Goal: Task Accomplishment & Management: Use online tool/utility

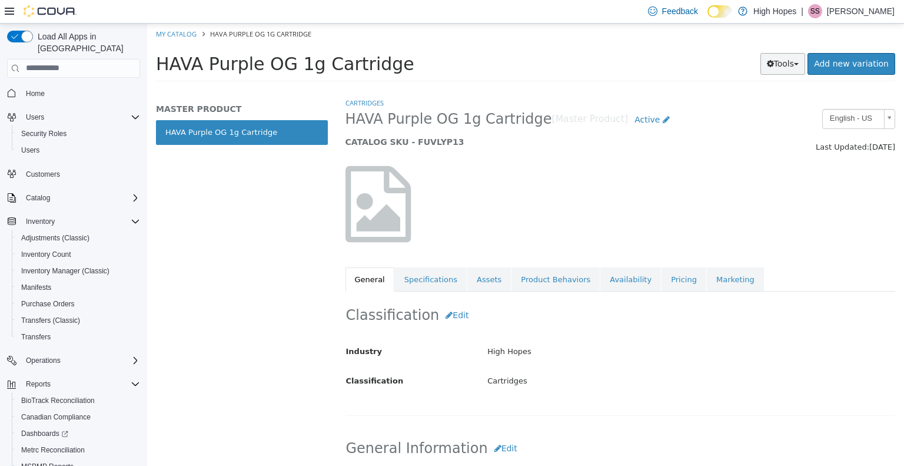
click at [806, 64] on button "Tools" at bounding box center [782, 63] width 45 height 22
click at [769, 101] on link "Print Labels" at bounding box center [758, 103] width 93 height 16
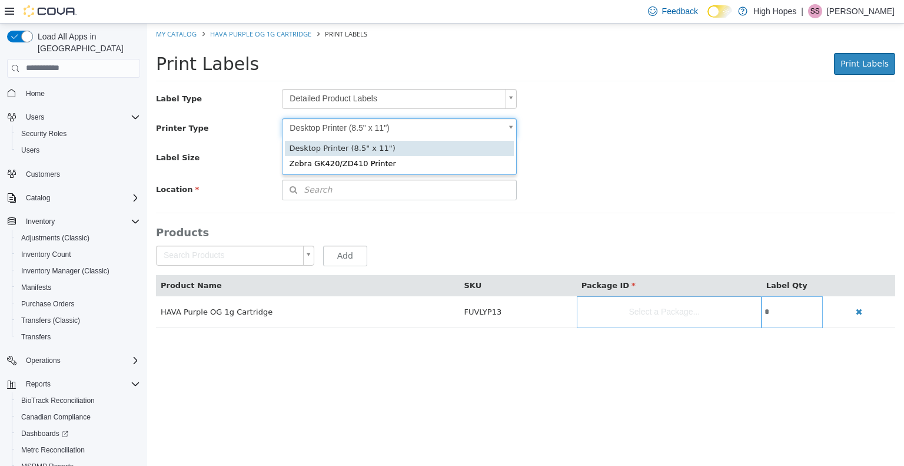
click at [494, 129] on body "Saving Bulk Changes... × My Catalog HAVA Purple OG 1g Cartridge Print Labels Pr…" at bounding box center [525, 181] width 757 height 317
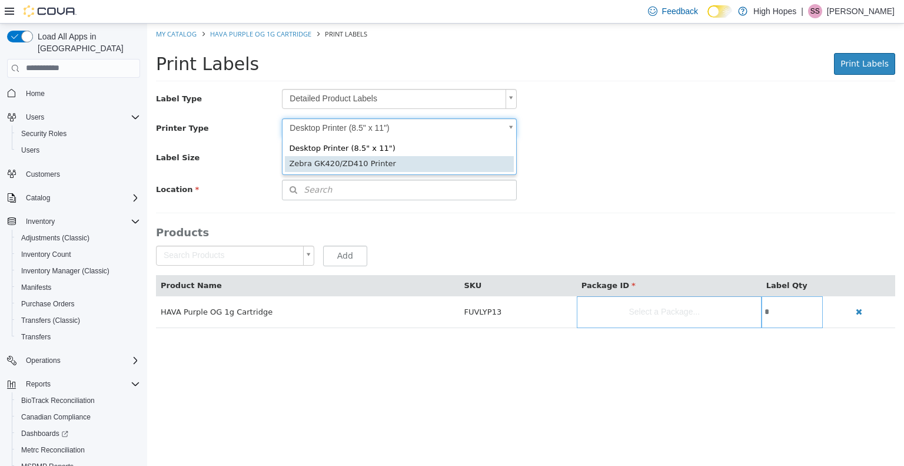
scroll to position [0, 3]
type input "*"
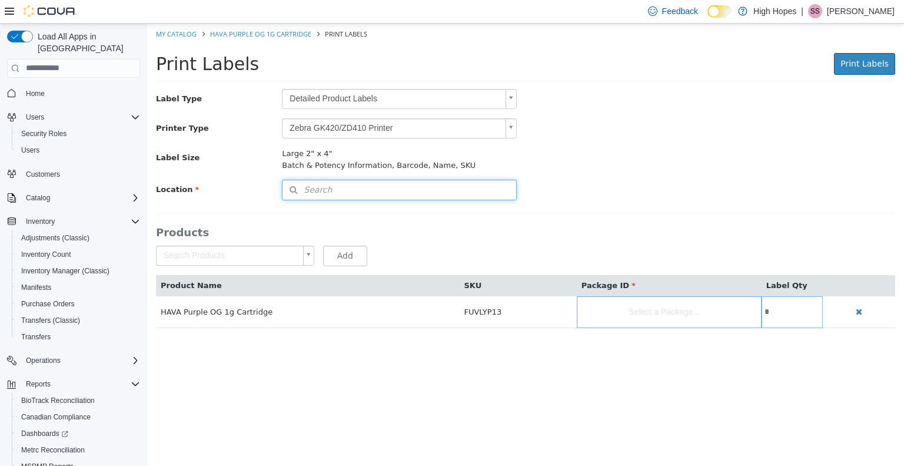
click at [407, 188] on button "Search" at bounding box center [399, 189] width 235 height 21
click at [407, 188] on input at bounding box center [410, 190] width 212 height 21
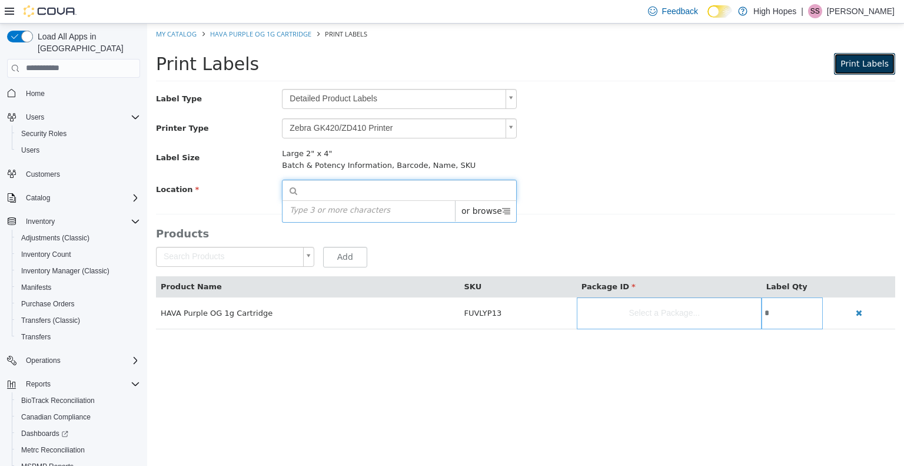
click at [859, 62] on span "Print Labels" at bounding box center [864, 62] width 48 height 9
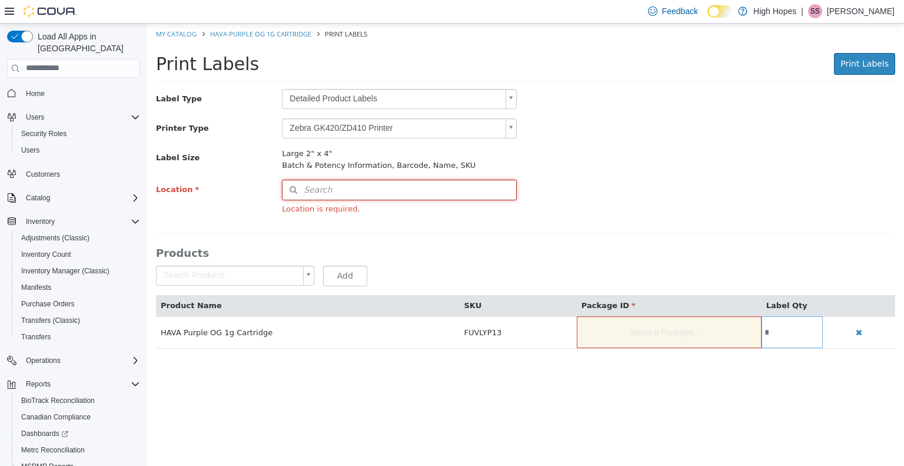
click at [400, 194] on button "Search" at bounding box center [399, 189] width 235 height 21
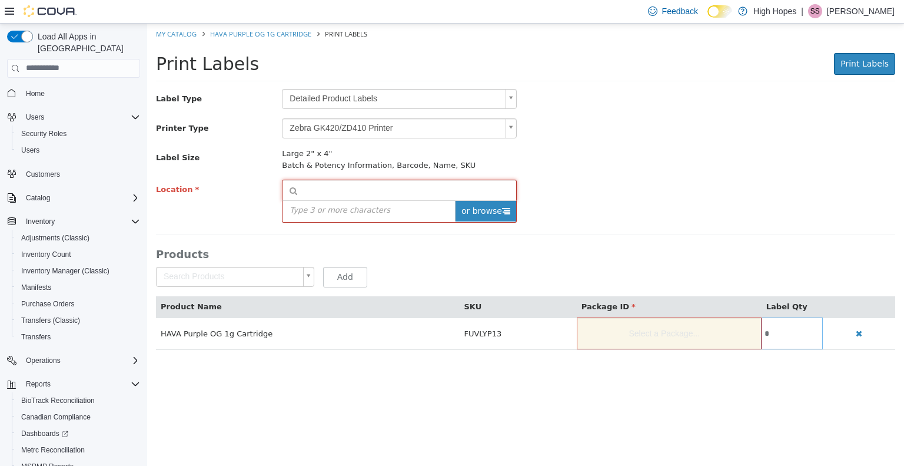
click at [468, 210] on span "or browse" at bounding box center [485, 210] width 61 height 21
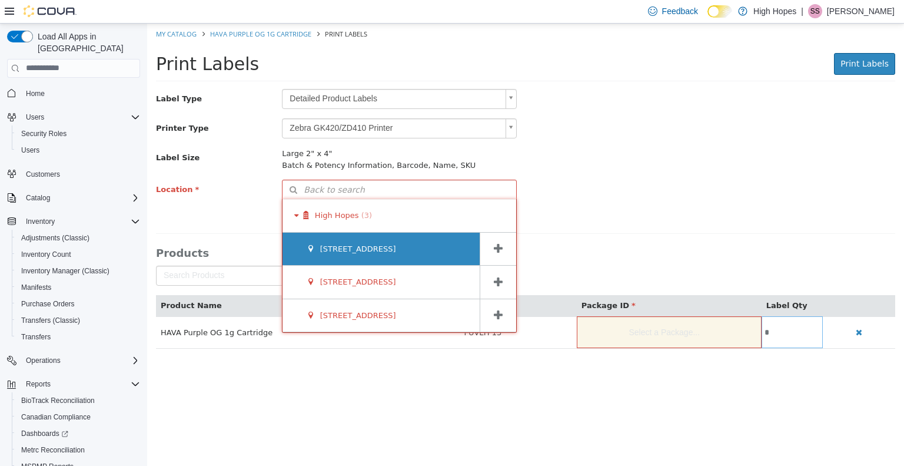
click at [441, 254] on div "[STREET_ADDRESS]" at bounding box center [381, 248] width 197 height 33
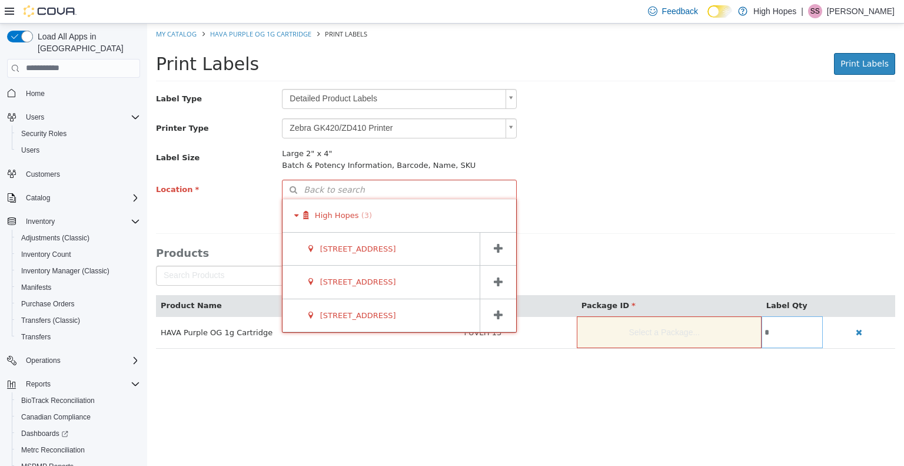
click at [502, 247] on icon at bounding box center [498, 247] width 9 height 11
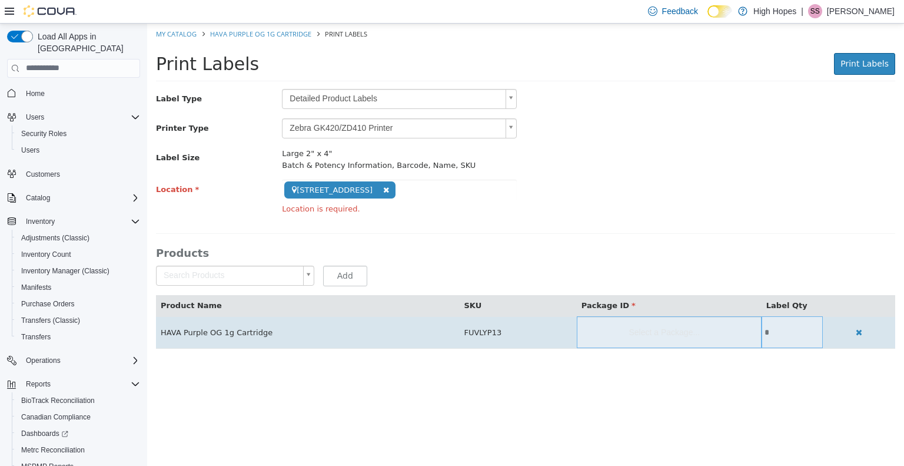
click at [368, 319] on td "HAVA Purple OG 1g Cartridge" at bounding box center [307, 331] width 303 height 32
click at [252, 338] on td "HAVA Purple OG 1g Cartridge" at bounding box center [307, 331] width 303 height 32
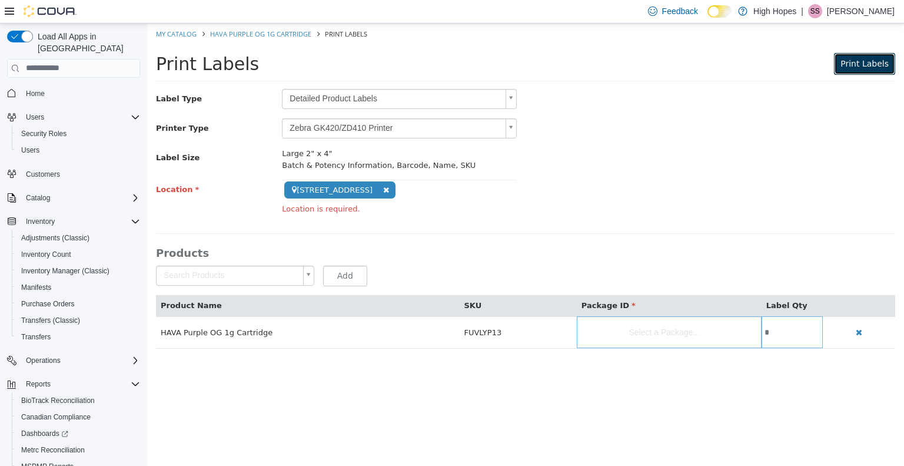
click at [881, 63] on span "Print Labels" at bounding box center [864, 62] width 48 height 9
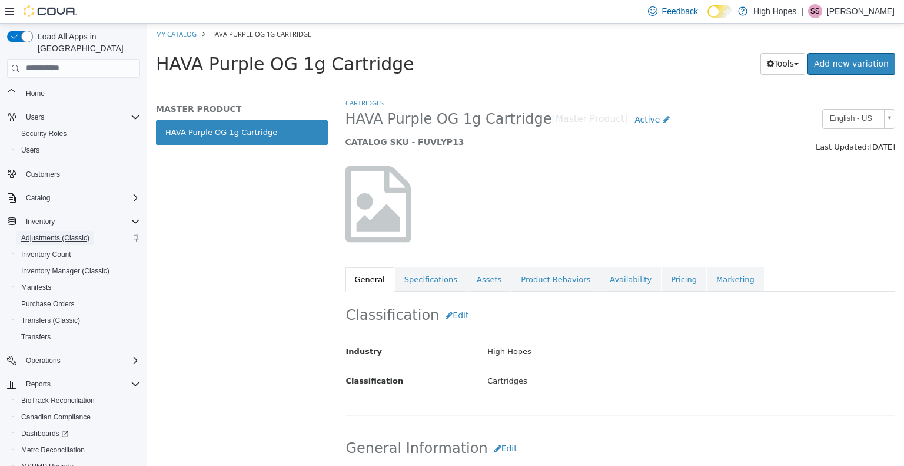
click at [45, 233] on span "Adjustments (Classic)" at bounding box center [55, 237] width 68 height 9
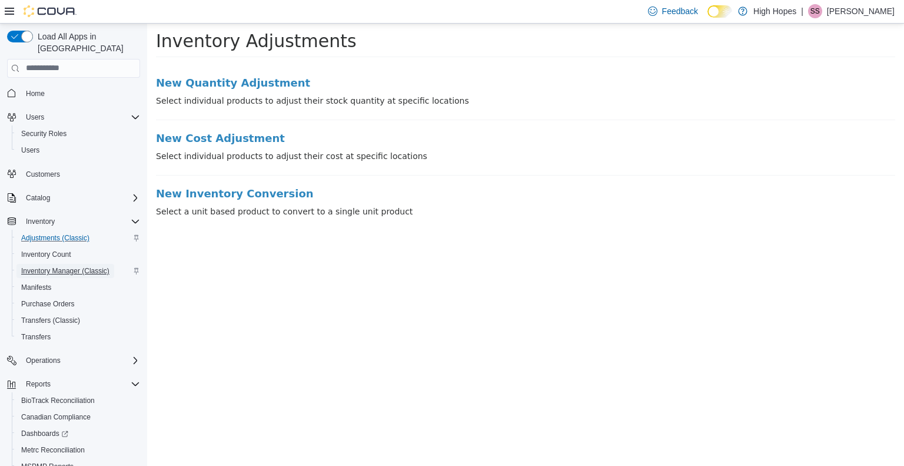
click at [33, 266] on span "Inventory Manager (Classic)" at bounding box center [65, 270] width 88 height 9
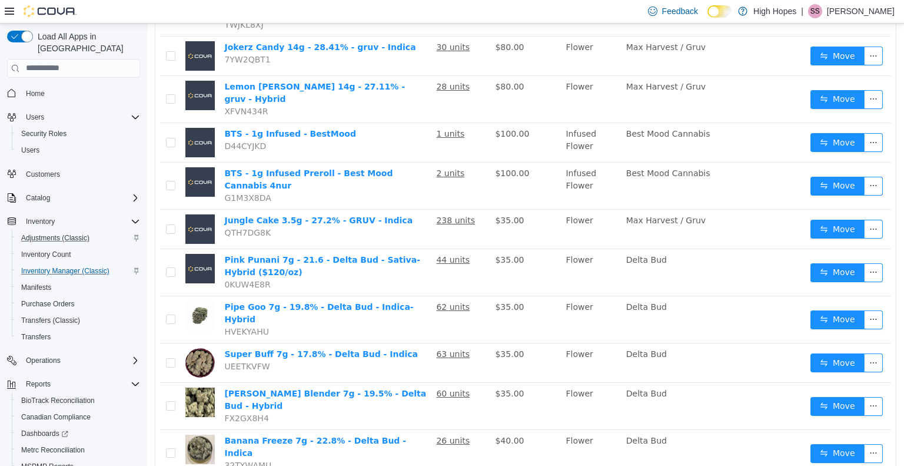
scroll to position [336, 0]
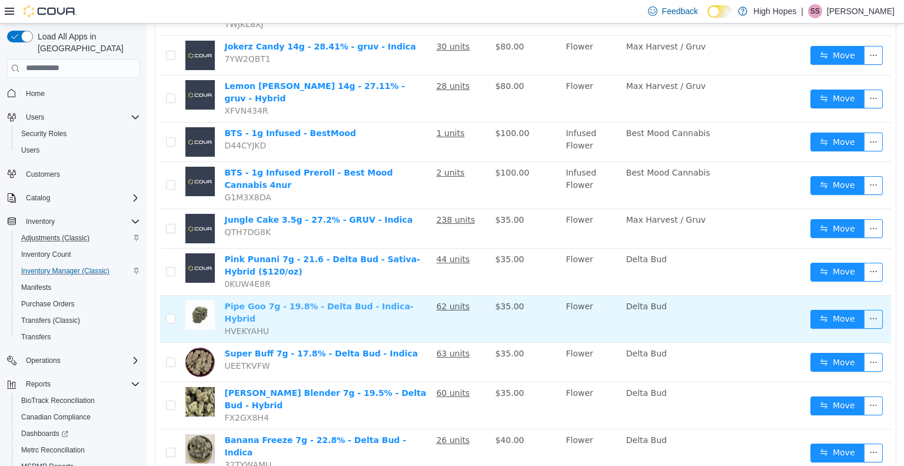
click at [287, 301] on link "Pipe Goo 7g - 19.8% - Delta Bud - Indica-Hybrid" at bounding box center [318, 312] width 189 height 22
click at [301, 295] on td "Pipe Goo 7g - 19.8% - Delta Bud - Indica-Hybrid HVEKYAHU" at bounding box center [326, 318] width 212 height 47
click at [299, 301] on link "Pipe Goo 7g - 19.8% - Delta Bud - Indica-Hybrid" at bounding box center [318, 312] width 189 height 22
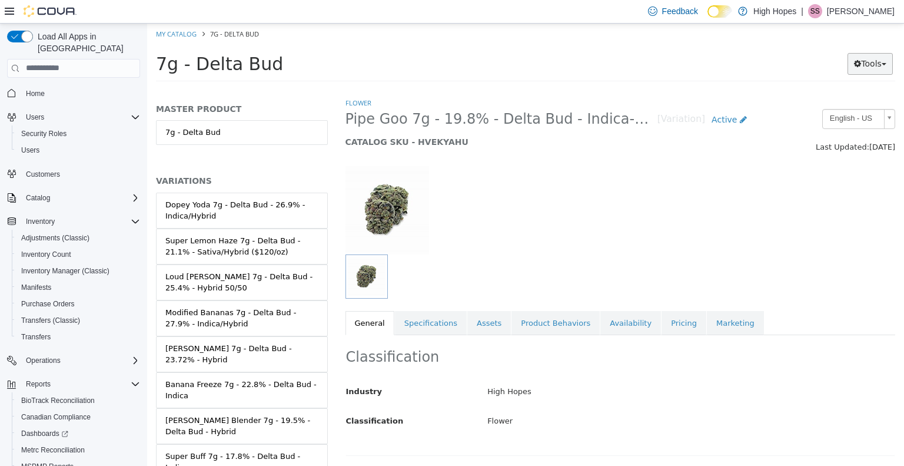
click at [885, 65] on span "button" at bounding box center [884, 63] width 5 height 2
click at [846, 98] on link "Print Labels" at bounding box center [845, 103] width 93 height 16
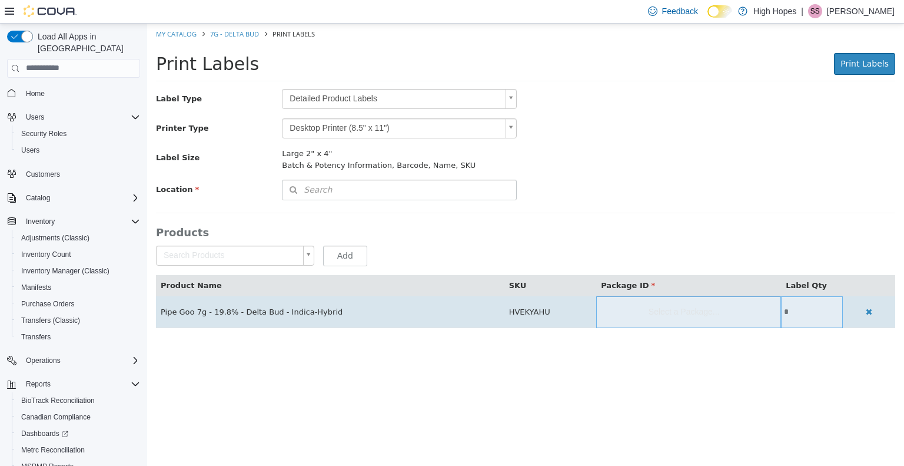
click at [297, 308] on td "Pipe Goo 7g - 19.8% - Delta Bud - Indica-Hybrid" at bounding box center [330, 311] width 348 height 32
click at [649, 313] on span "Select a Package..." at bounding box center [688, 310] width 185 height 31
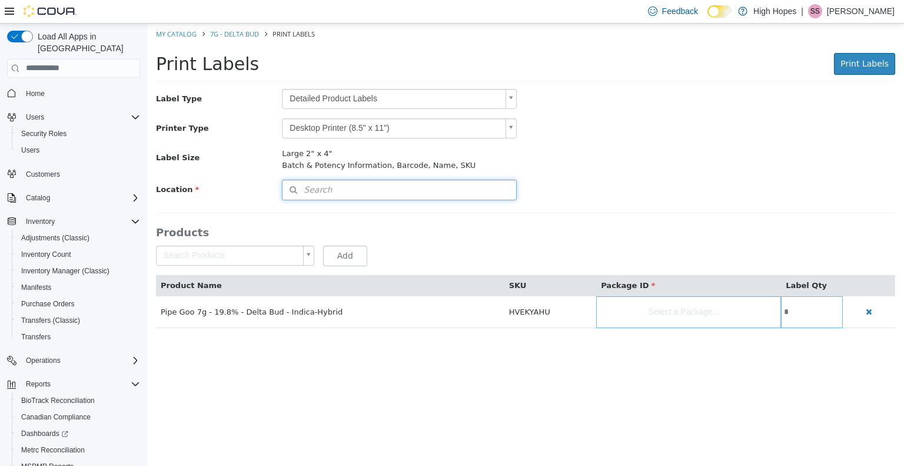
click at [445, 194] on button "Search" at bounding box center [399, 189] width 235 height 21
click at [445, 194] on input at bounding box center [410, 190] width 212 height 21
click at [504, 210] on icon at bounding box center [506, 210] width 8 height 8
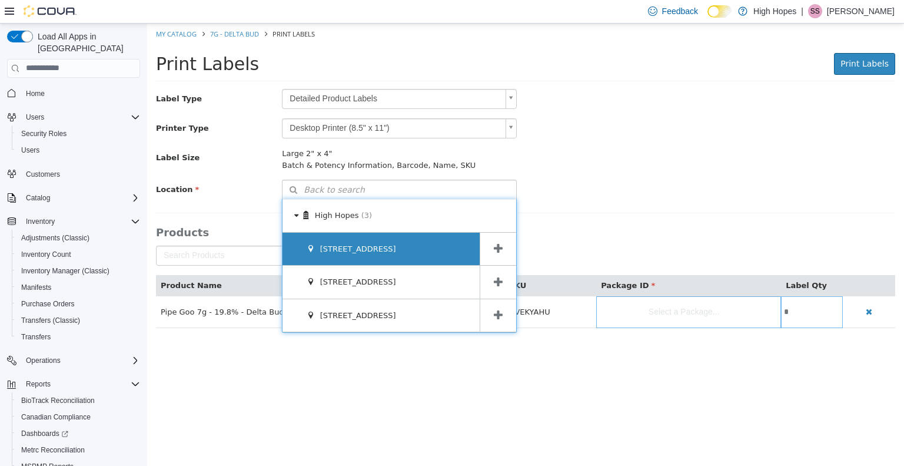
click at [383, 245] on div "[STREET_ADDRESS]" at bounding box center [381, 248] width 197 height 33
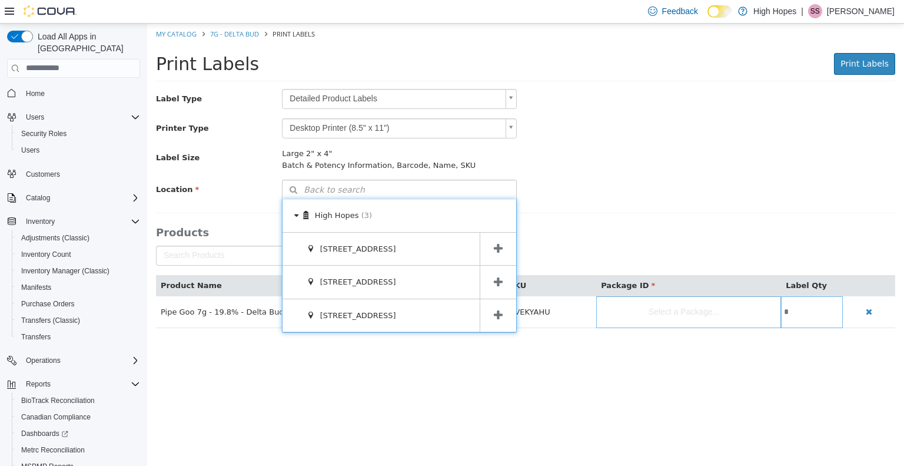
click at [499, 247] on icon at bounding box center [498, 247] width 9 height 11
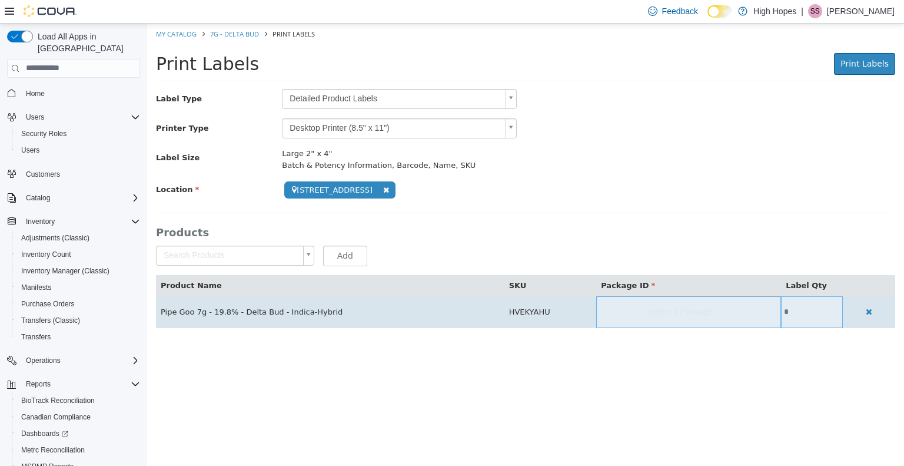
click at [208, 315] on td "Pipe Goo 7g - 19.8% - Delta Bud - Indica-Hybrid" at bounding box center [330, 311] width 348 height 32
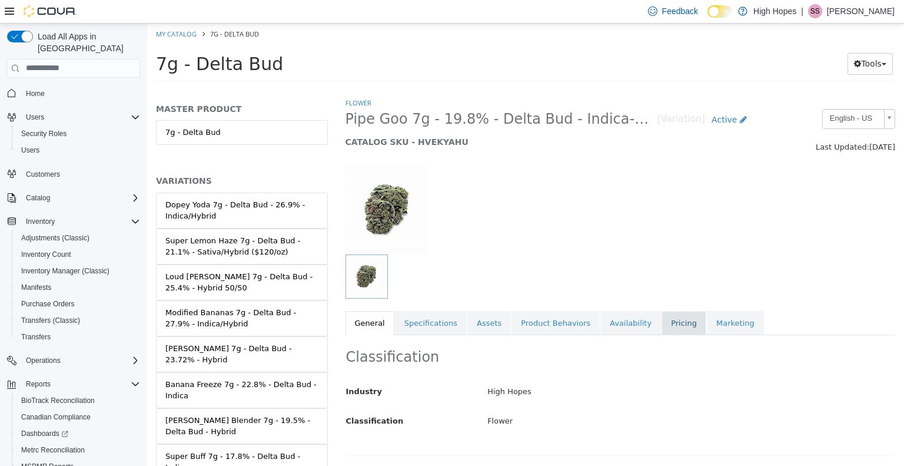
click at [662, 323] on link "Pricing" at bounding box center [684, 322] width 45 height 25
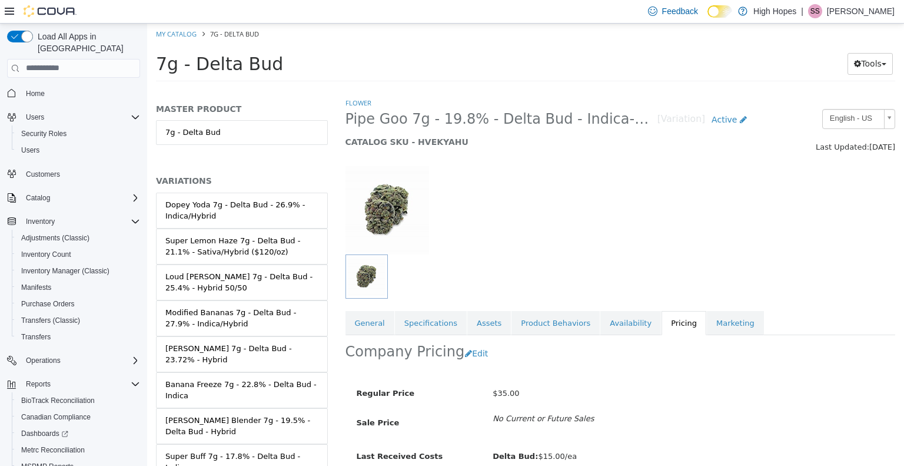
scroll to position [52, 0]
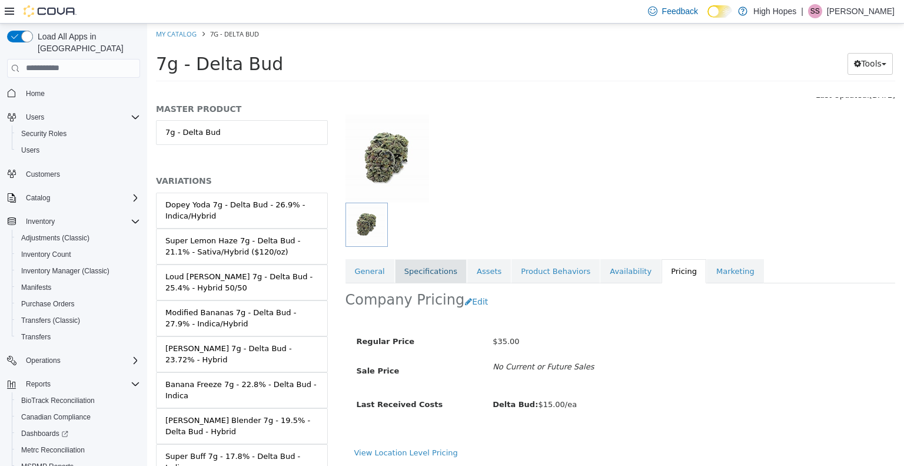
click at [413, 264] on link "Specifications" at bounding box center [431, 270] width 72 height 25
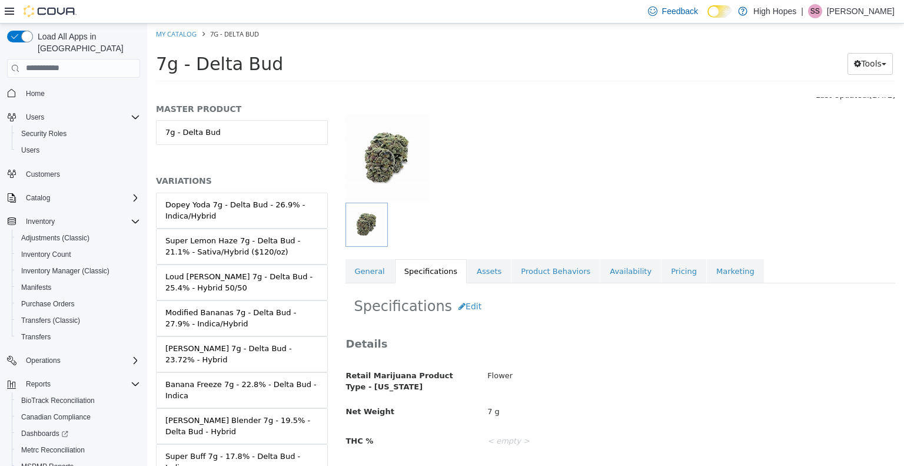
scroll to position [128, 0]
